Goal: Task Accomplishment & Management: Complete application form

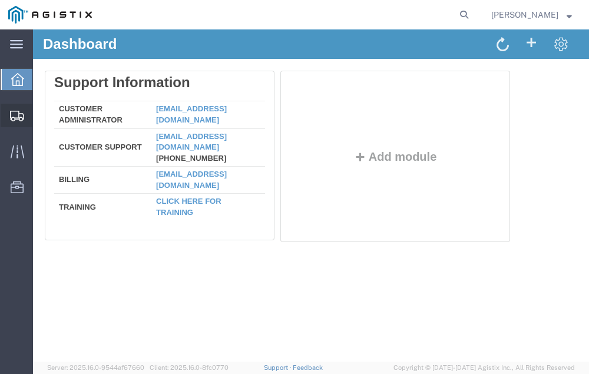
click at [0, 0] on span "Shipment Manager" at bounding box center [0, 0] width 0 height 0
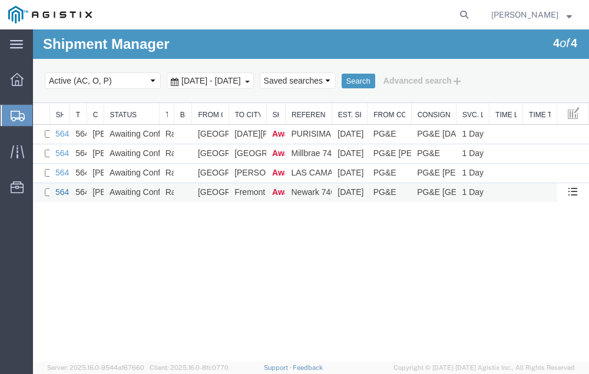
click at [59, 189] on link "56473012" at bounding box center [73, 191] width 37 height 9
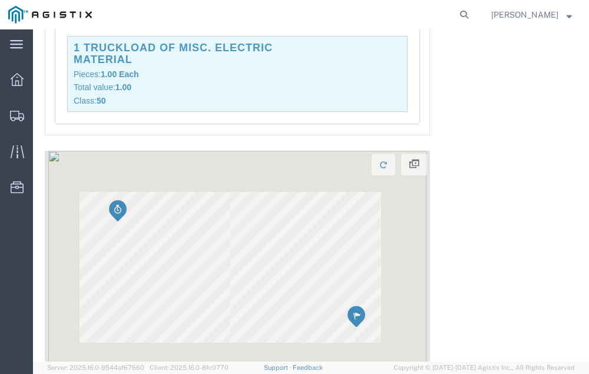
scroll to position [1391, 0]
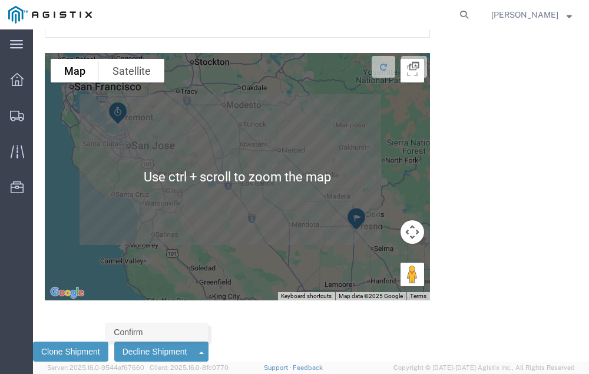
click link "Confirm"
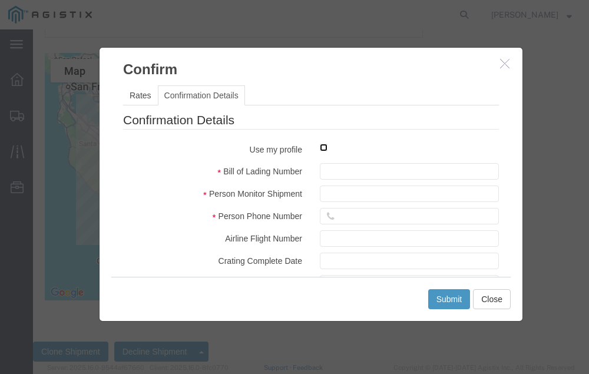
click input "checkbox"
checkbox input "true"
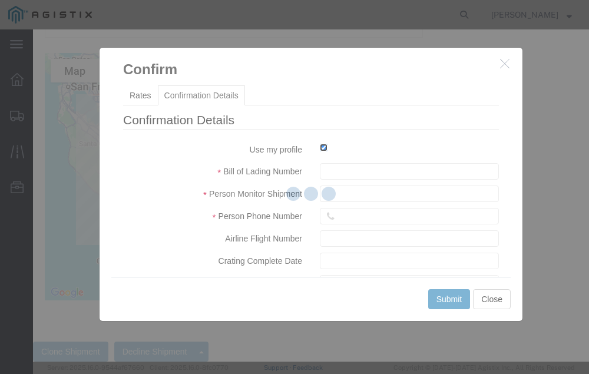
type input "[PERSON_NAME]"
type input "[PHONE_NUMBER]"
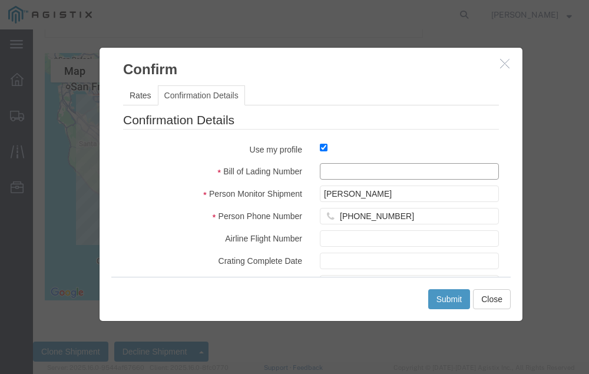
click input "text"
type input "56473012"
click button "Submit"
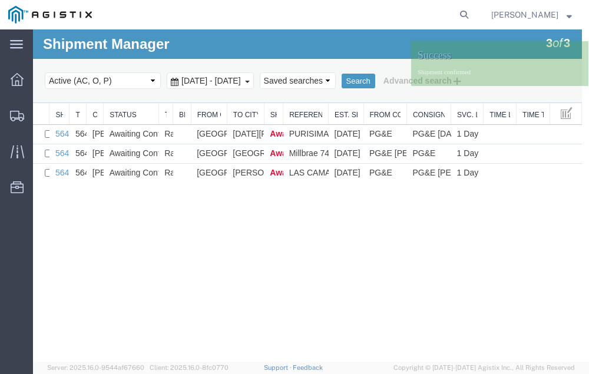
scroll to position [0, 0]
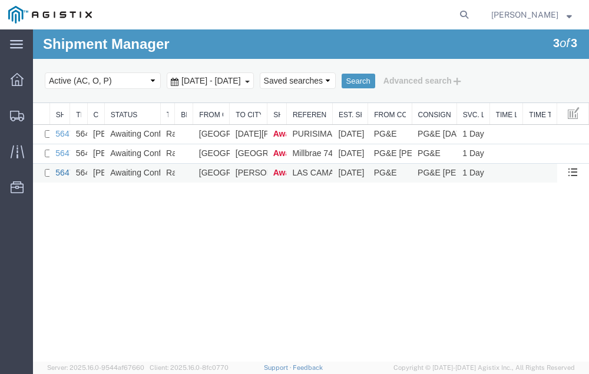
click at [62, 170] on link "56473137" at bounding box center [73, 172] width 37 height 9
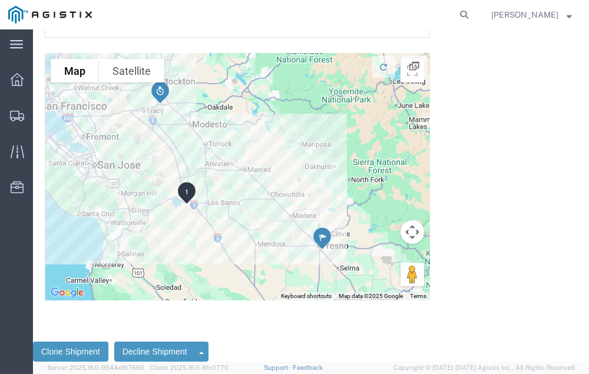
scroll to position [3383, 0]
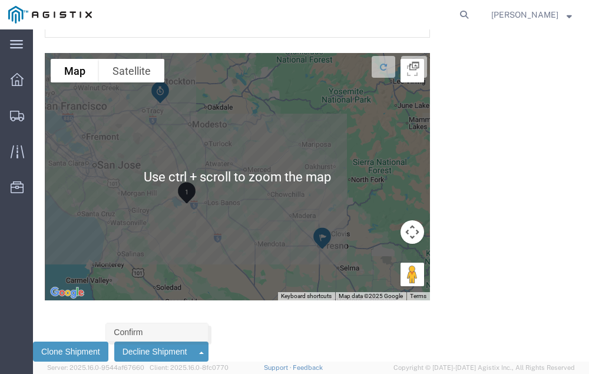
click link "Confirm"
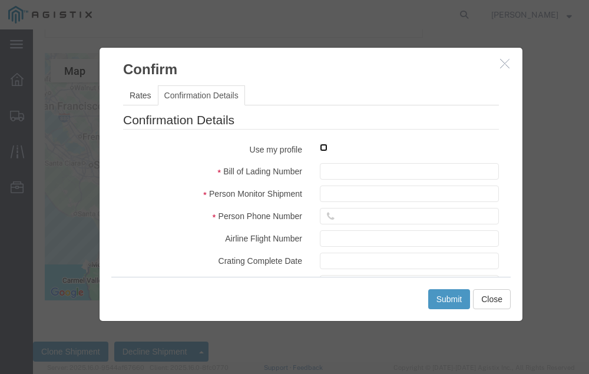
click input "checkbox"
checkbox input "true"
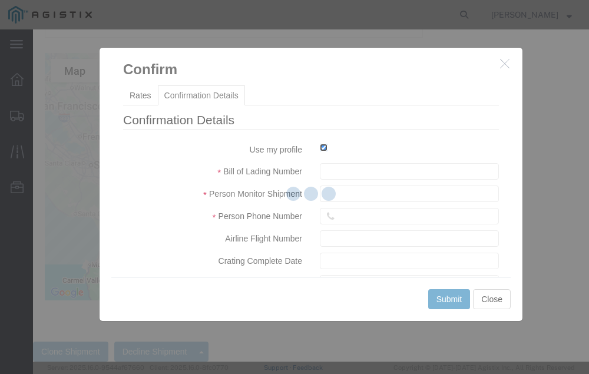
type input "[PERSON_NAME]"
type input "[PHONE_NUMBER]"
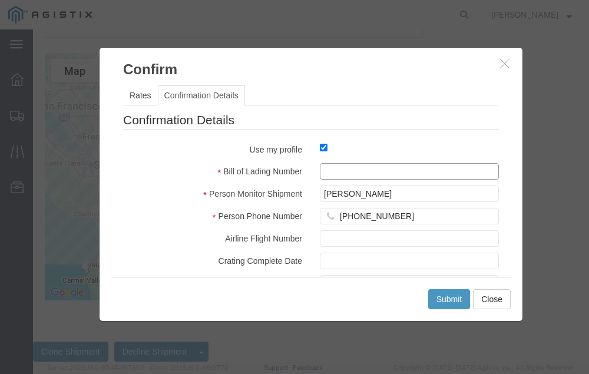
click input "text"
type input "56473137"
click button "Submit"
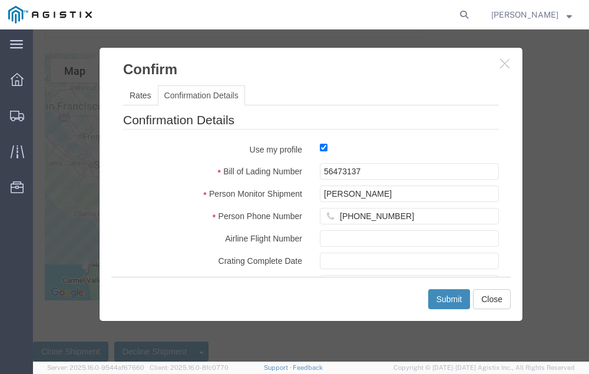
scroll to position [0, 0]
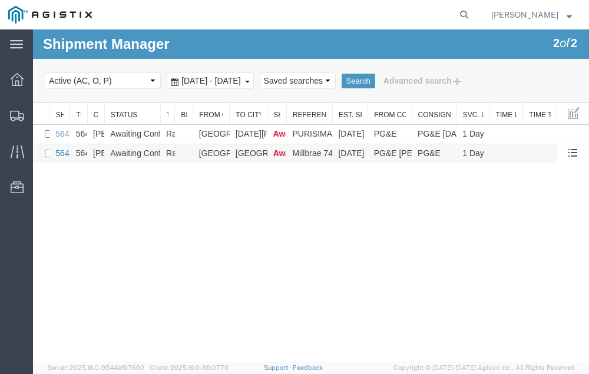
click at [61, 151] on link "56473429" at bounding box center [73, 152] width 37 height 9
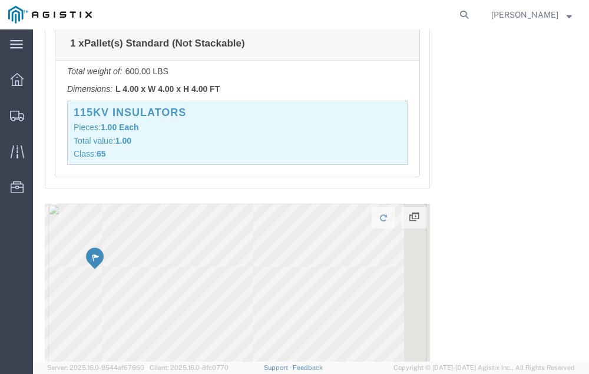
scroll to position [1314, 0]
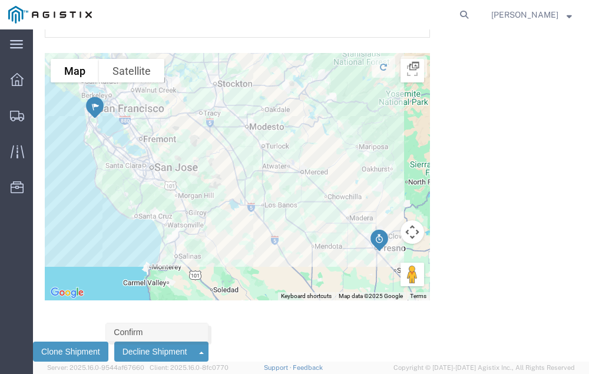
click link "Confirm"
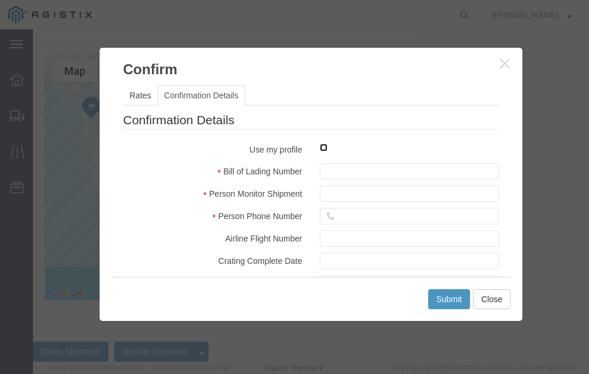
click input "checkbox"
checkbox input "true"
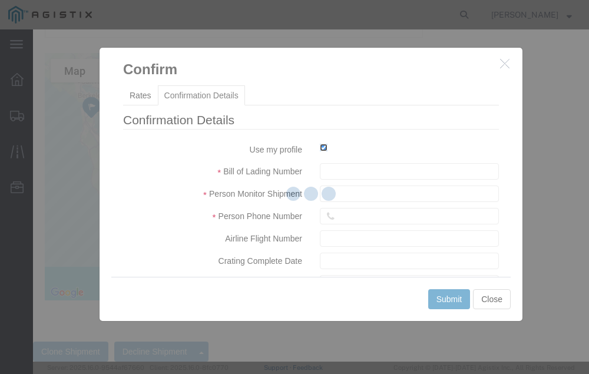
type input "[PERSON_NAME]"
type input "[PHONE_NUMBER]"
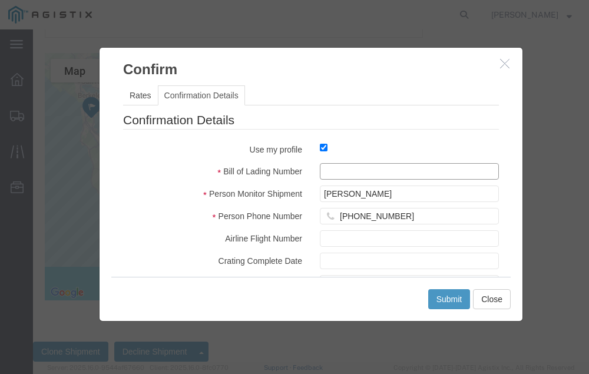
click input "text"
type input "56473429"
click button "Submit"
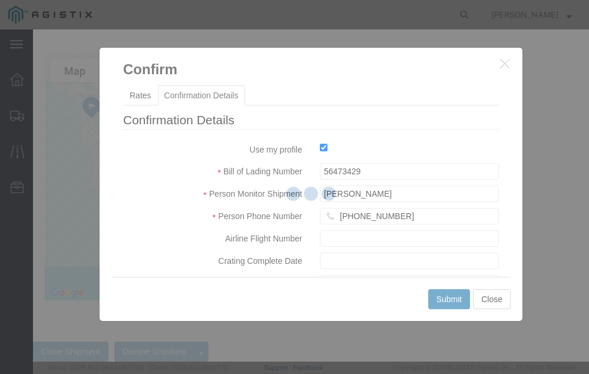
scroll to position [0, 0]
